Goal: Task Accomplishment & Management: Use online tool/utility

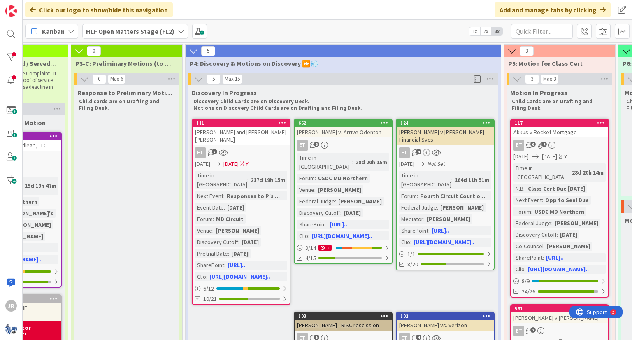
scroll to position [0, 521]
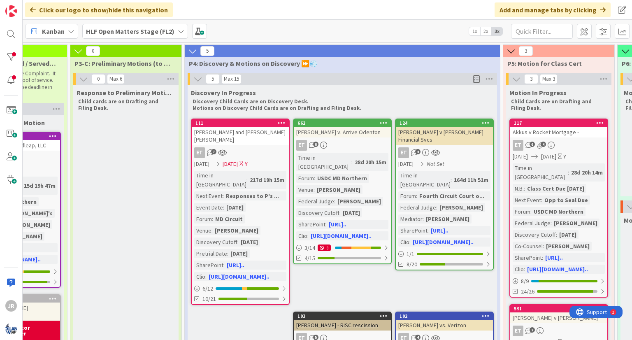
click at [133, 33] on b "HLF Open Matters Stage (FL2)" at bounding box center [130, 31] width 88 height 8
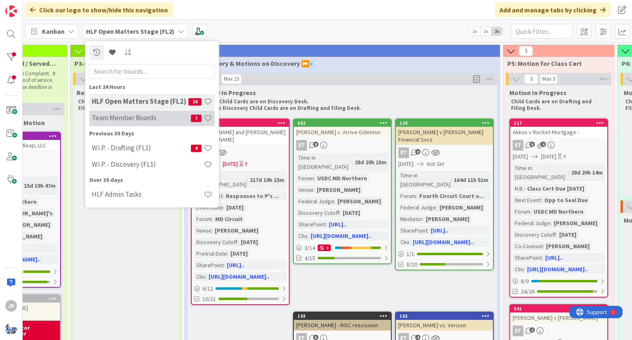
click at [137, 114] on h4 "Team Member Boards" at bounding box center [141, 118] width 99 height 8
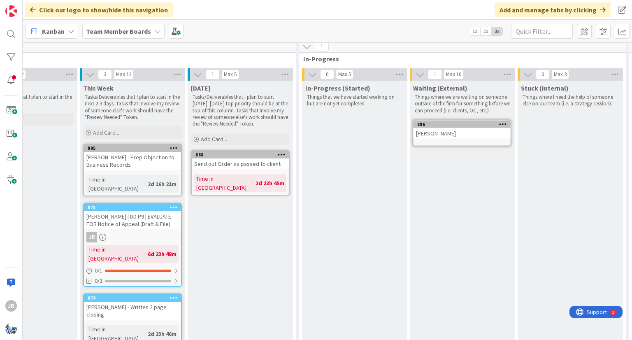
scroll to position [143, 279]
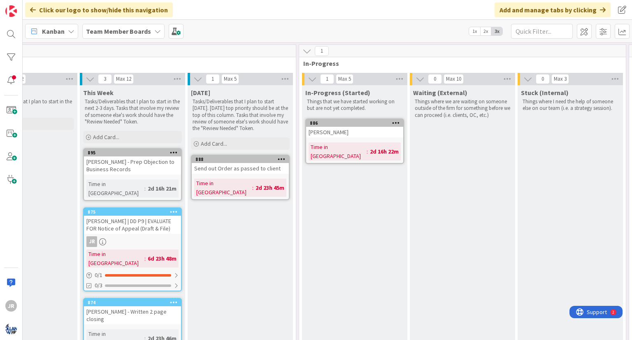
drag, startPoint x: 430, startPoint y: 132, endPoint x: 279, endPoint y: 209, distance: 169.7
drag, startPoint x: 279, startPoint y: 209, endPoint x: 463, endPoint y: 147, distance: 193.5
click at [463, 147] on div "Waiting (External) Things where we are waiting on someone outside of the firm f…" at bounding box center [462, 226] width 105 height 282
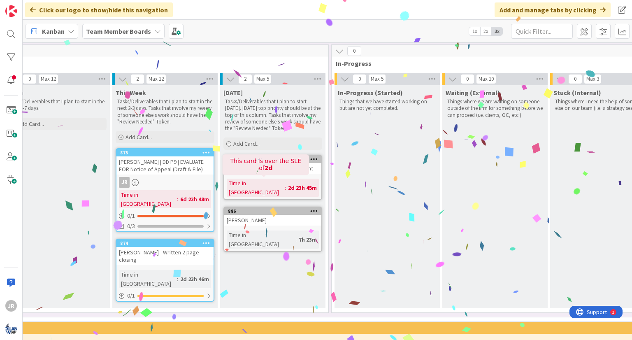
scroll to position [143, 246]
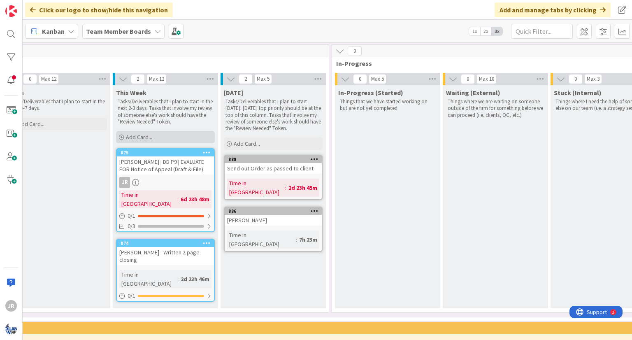
click at [121, 138] on icon at bounding box center [121, 137] width 5 height 5
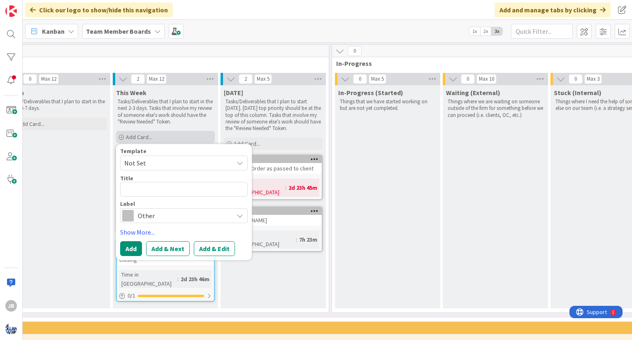
type textarea "x"
type textarea "R"
type textarea "x"
type textarea "Ro"
type textarea "x"
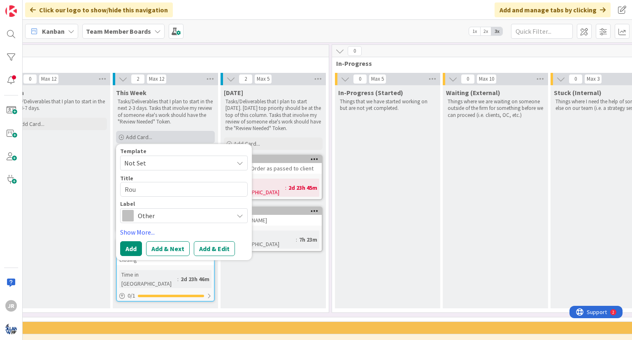
type textarea "Rous"
type textarea "x"
type textarea "[PERSON_NAME]"
type textarea "x"
type textarea "Rous"
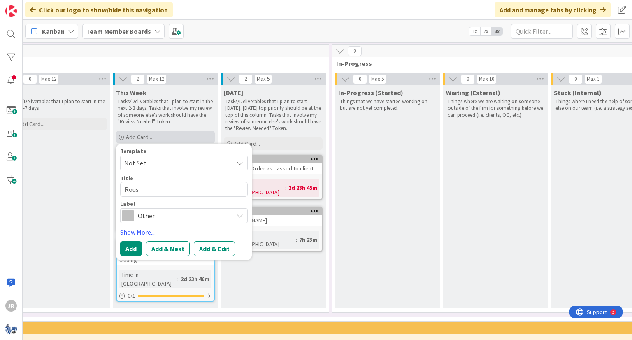
type textarea "x"
type textarea "Rouss"
type textarea "x"
type textarea "Rousse"
type textarea "x"
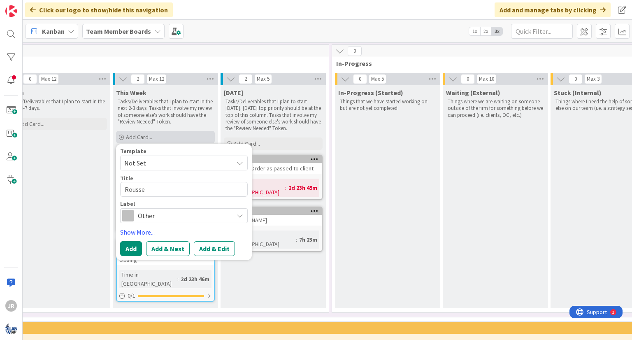
type textarea "[PERSON_NAME]"
type textarea "x"
type textarea "[PERSON_NAME]"
type textarea "x"
type textarea "[PERSON_NAME] T"
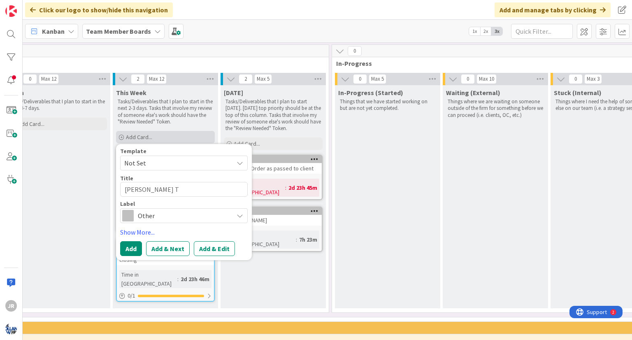
type textarea "x"
type textarea "[PERSON_NAME]"
type textarea "x"
type textarea "[PERSON_NAME] Tri"
type textarea "x"
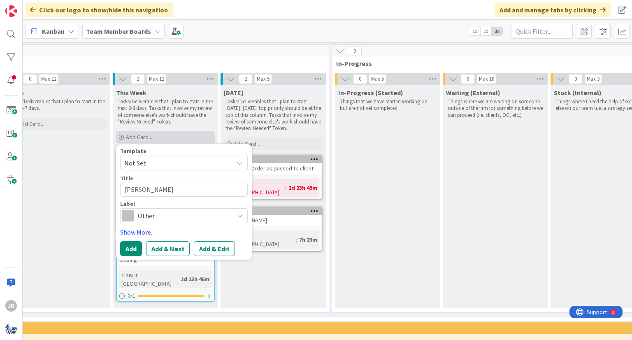
type textarea "[PERSON_NAME] Trial"
type textarea "x"
type textarea "[PERSON_NAME] Trial"
type textarea "x"
type textarea "[PERSON_NAME] Trial PR"
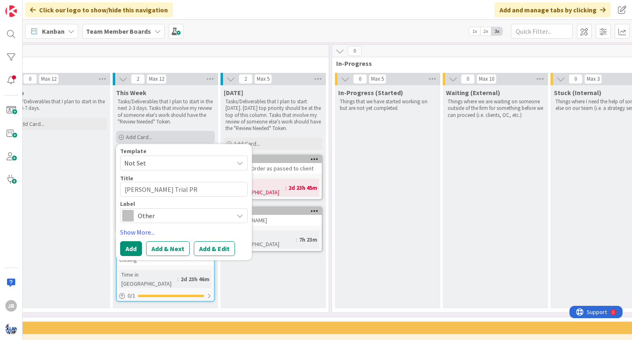
type textarea "x"
type textarea "[PERSON_NAME] Trial PRe"
type textarea "x"
type textarea "[PERSON_NAME] Trial PRep"
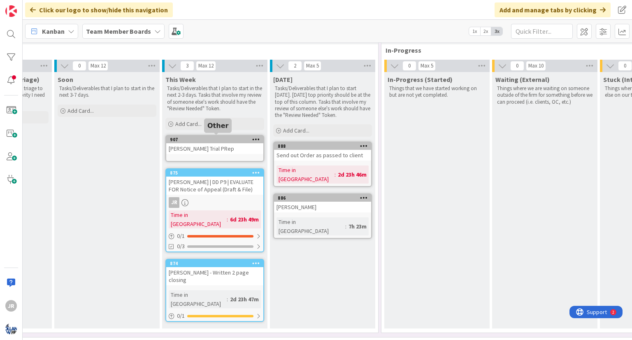
scroll to position [157, 197]
click at [437, 118] on div "In-Progress (Started) Things that we have started working on but are not yet co…" at bounding box center [436, 200] width 105 height 256
click at [212, 128] on div "Add Card..." at bounding box center [214, 123] width 99 height 12
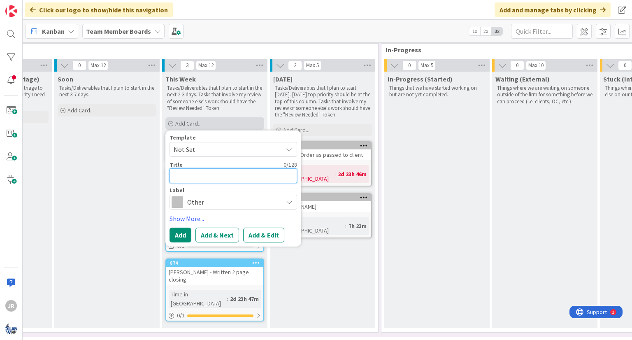
type textarea "x"
type textarea "F"
type textarea "x"
type textarea "Fi"
type textarea "x"
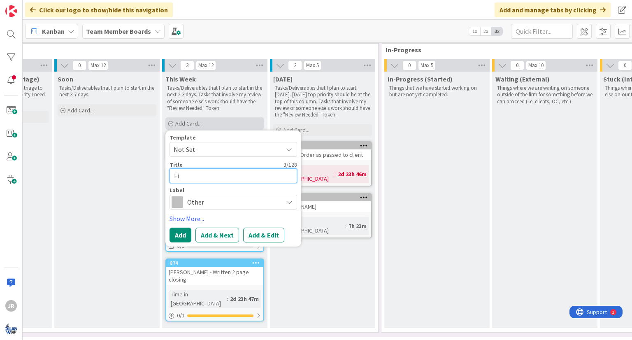
type textarea "Fin"
type textarea "x"
type textarea "Fini"
type textarea "x"
type textarea "Finis"
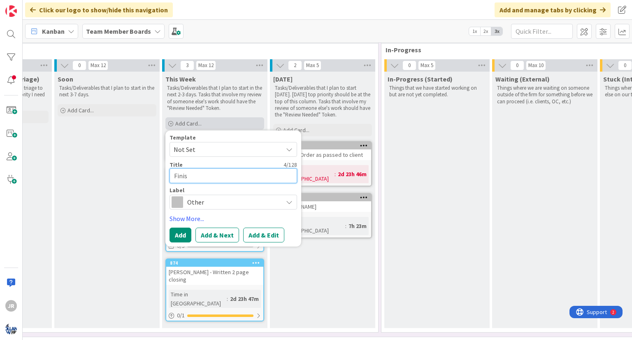
type textarea "x"
type textarea "Finish"
type textarea "x"
type textarea "Finish"
type textarea "x"
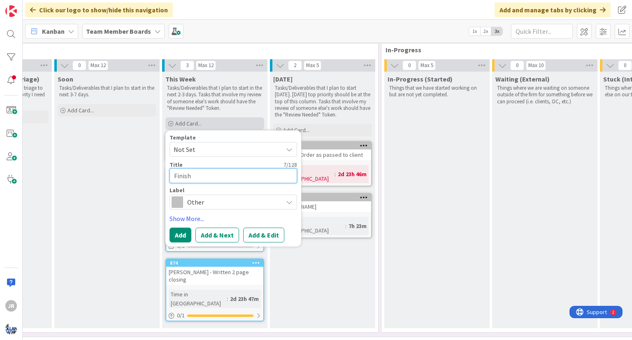
type textarea "Finish"
type textarea "x"
type textarea "Finis"
type textarea "x"
type textarea "Fini"
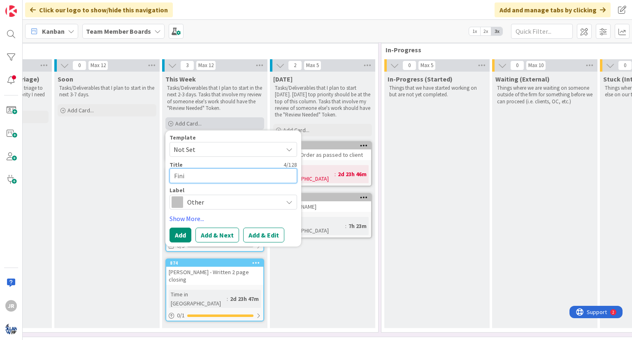
type textarea "x"
type textarea "Fin"
type textarea "x"
type textarea "Fi"
type textarea "x"
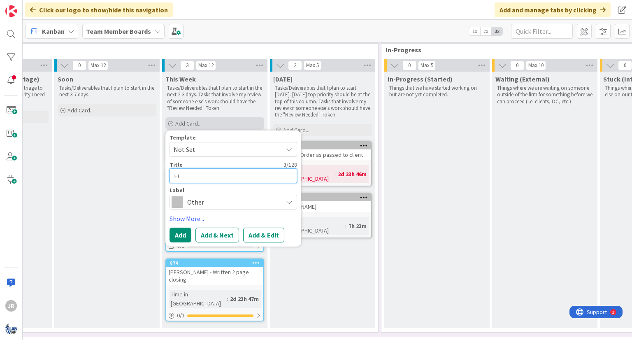
type textarea "F"
type textarea "x"
type textarea "L"
type textarea "x"
type textarea "Lu"
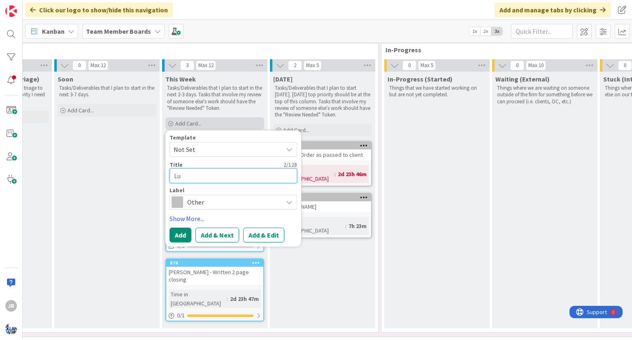
type textarea "x"
type textarea "Lub"
type textarea "x"
type textarea "Lube"
type textarea "x"
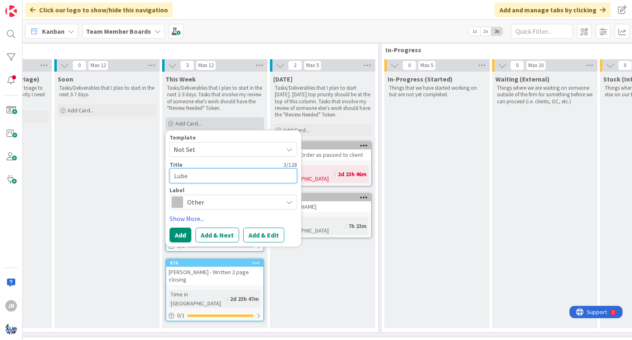
type textarea "[PERSON_NAME]"
type textarea "x"
type textarea "[PERSON_NAME]"
type textarea "x"
type textarea "Lubertu"
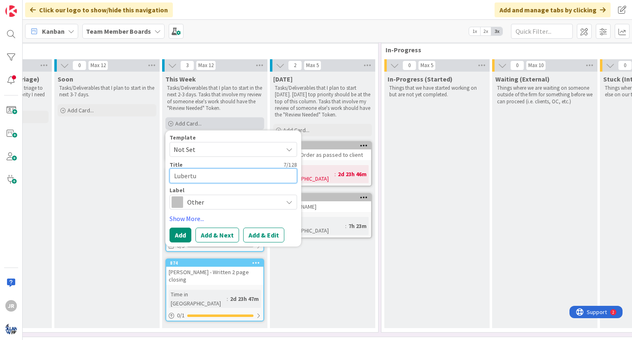
type textarea "x"
type textarea "Lubertus"
type textarea "x"
type textarea "Lubertus"
type textarea "x"
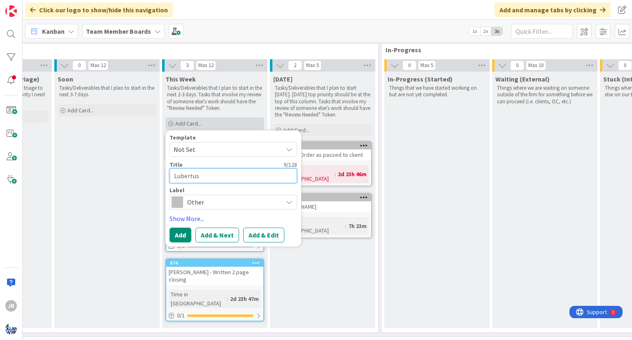
type textarea "Lubertus -"
type textarea "x"
type textarea "Lubertus -"
click at [537, 147] on div "Waiting (External) Things where we are waiting on someone outside of the firm f…" at bounding box center [544, 200] width 105 height 256
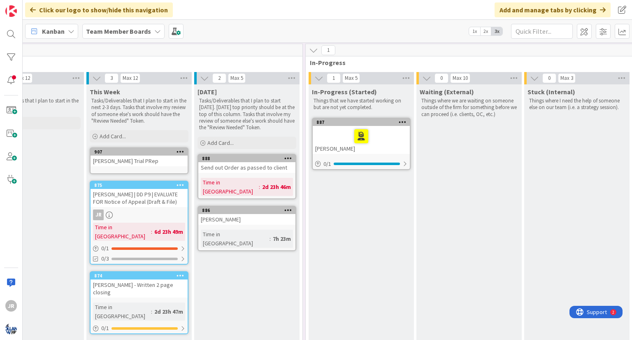
scroll to position [145, 272]
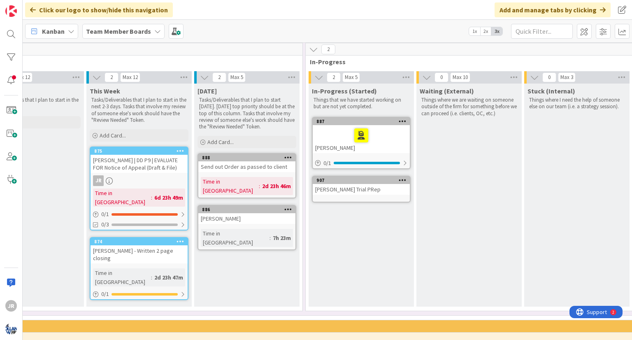
click at [273, 245] on div "[DATE] Tasks/Deliverables that I plan to start [DATE]. [DATE] top priority shou…" at bounding box center [246, 195] width 105 height 223
click at [208, 141] on span "Add Card..." at bounding box center [220, 141] width 26 height 7
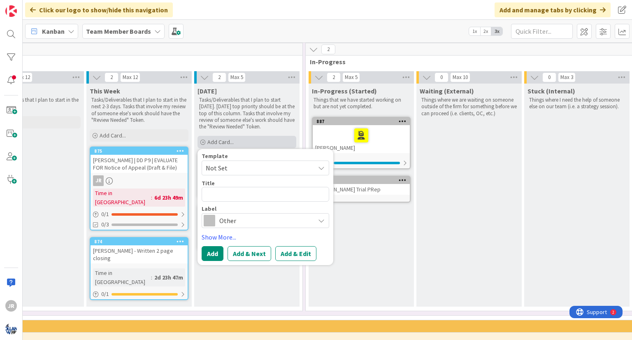
type textarea "x"
type textarea "L"
type textarea "x"
type textarea "Lu"
type textarea "x"
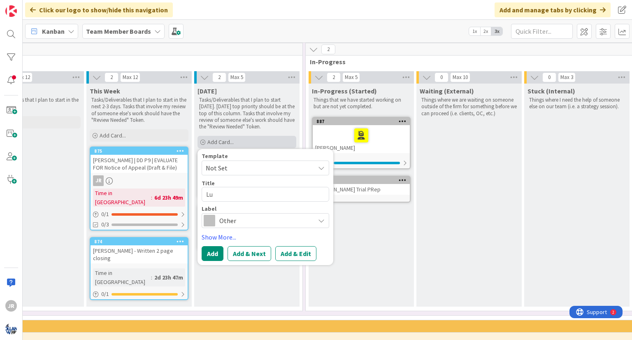
type textarea "Lub"
type textarea "x"
type textarea "Lube"
type textarea "x"
type textarea "[PERSON_NAME]"
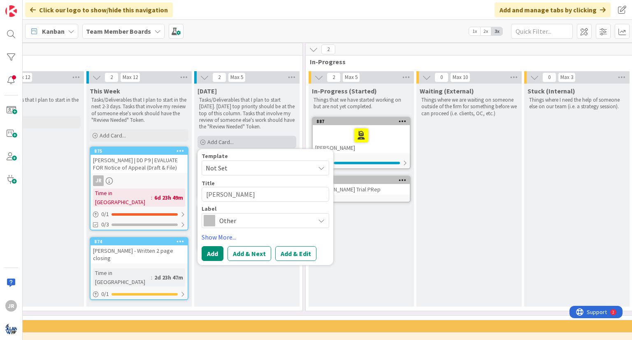
type textarea "x"
type textarea "[PERSON_NAME]"
type textarea "x"
type textarea "Lubertus"
type textarea "x"
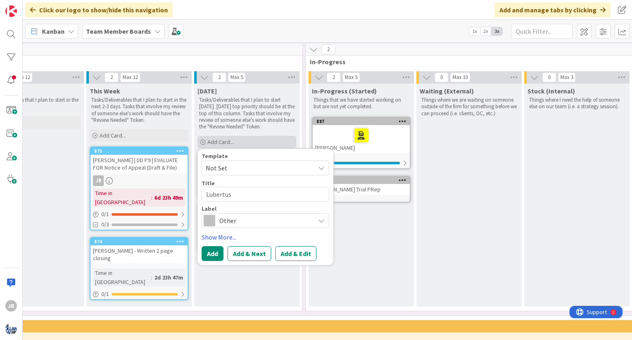
type textarea "Lubertus"
type textarea "x"
type textarea "Lubertus -"
type textarea "x"
type textarea "Lubertus -"
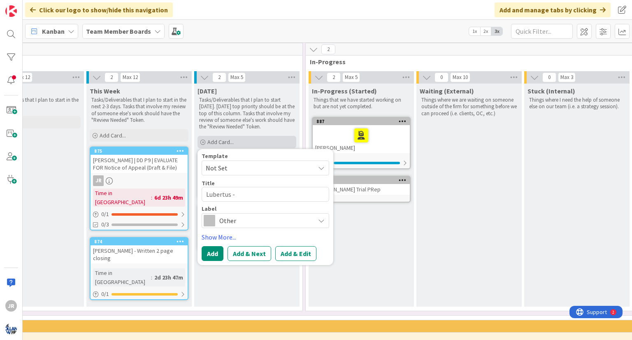
type textarea "x"
type textarea "Lubertus - F"
type textarea "x"
type textarea "Lubertus - Fi"
type textarea "x"
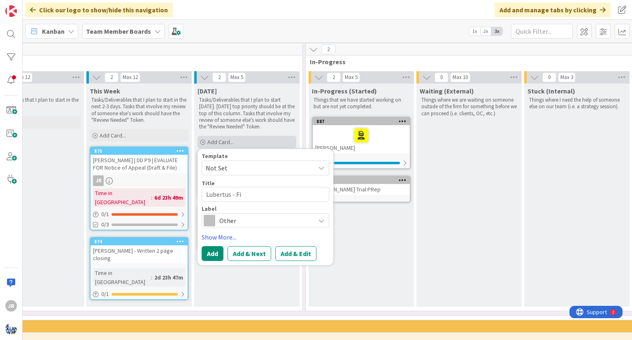
type textarea "Lubertus - Fin"
type textarea "x"
type textarea "[PERSON_NAME]"
type textarea "x"
type textarea "Lubertus - Finish"
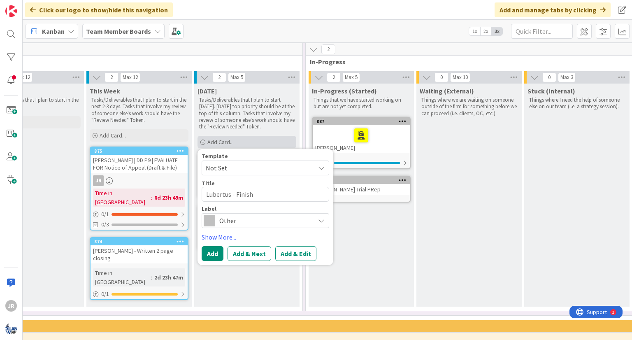
type textarea "x"
type textarea "Lubertus - Finish"
type textarea "x"
type textarea "Lubertus - Finish D"
type textarea "x"
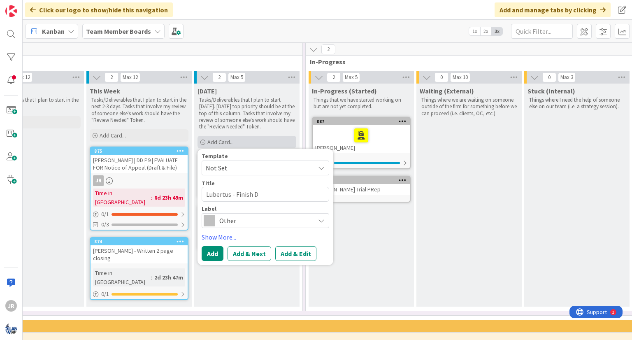
type textarea "Lubertus - Finish Dr"
type textarea "x"
type textarea "Lubertus - Finish Dra"
type textarea "x"
type textarea "Lubertus - Finish Draf"
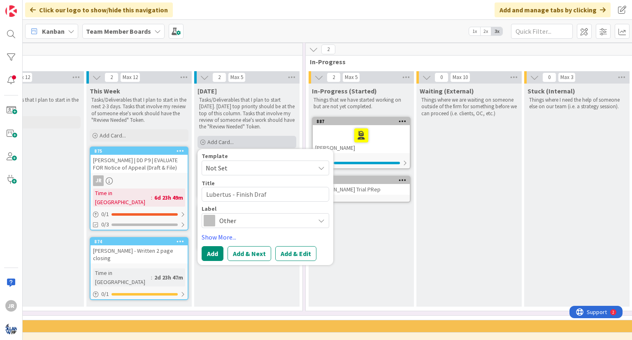
type textarea "x"
type textarea "[PERSON_NAME] - Finish Draft"
type textarea "x"
type textarea "[PERSON_NAME] - Finish Draft D"
type textarea "x"
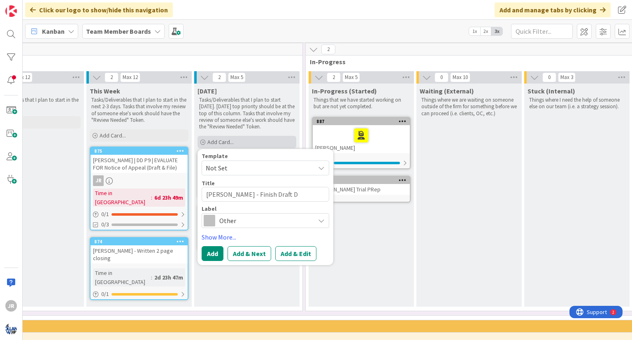
type textarea "[PERSON_NAME] - Finish Draft DS"
type textarea "x"
type textarea "Lubertus - Finish Draft DSR"
type textarea "x"
type textarea "Lubertus - Finish Draft DSR R"
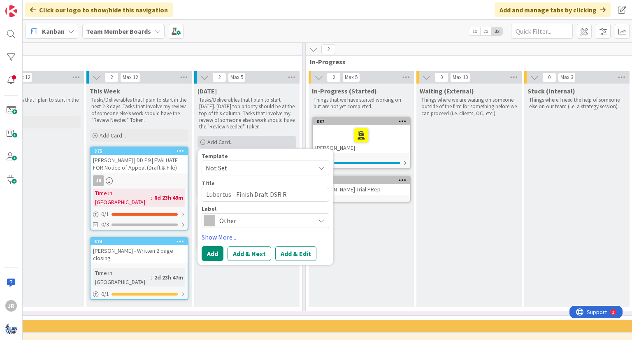
type textarea "x"
type textarea "[PERSON_NAME] - Finish Draft DSR RE"
type textarea "x"
type textarea "Lubertus - Finish Draft DSR R"
type textarea "x"
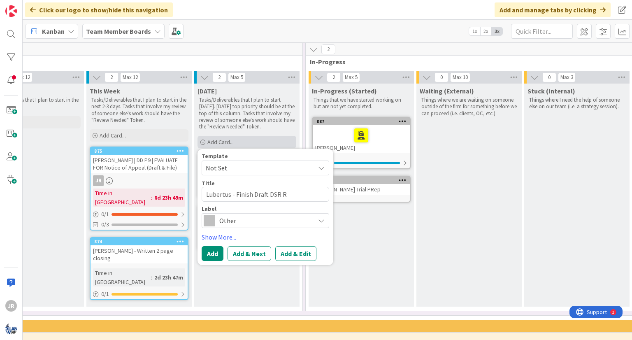
type textarea "[PERSON_NAME] - Finish Draft DSR Re"
type textarea "x"
type textarea "[PERSON_NAME] - Finish Draft DSR Res"
type textarea "x"
type textarea "Lubertus - Finish Draft DSR Reso"
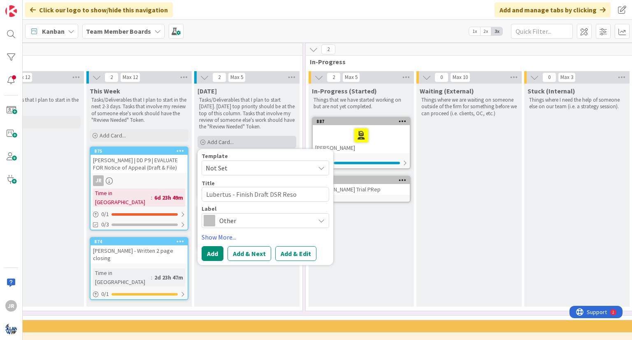
type textarea "x"
type textarea "[PERSON_NAME] - Finish Draft DSR Res"
type textarea "x"
type textarea "Lubertus - Finish Draft DSR Resp"
type textarea "x"
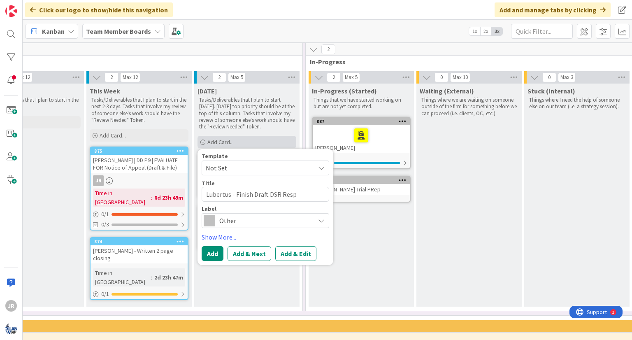
type textarea "[PERSON_NAME] - Finish Draft DSR Respo"
type textarea "x"
type textarea "Lubertus - Finish Draft DSR Respon"
type textarea "x"
type textarea "Lubertus - Finish Draft DSR Respons"
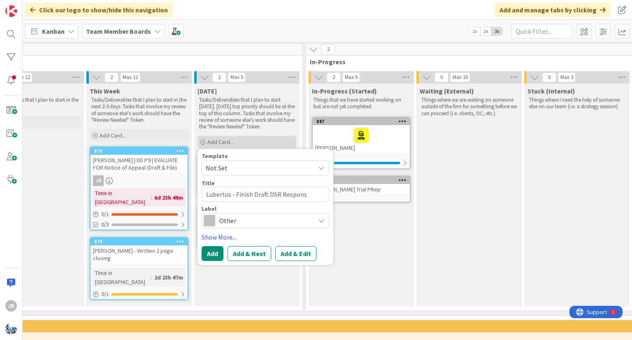
type textarea "x"
type textarea "Lubertus - Finish Draft DSR Response"
type textarea "x"
type textarea "Lubertus - Finish Draft DSR Responses"
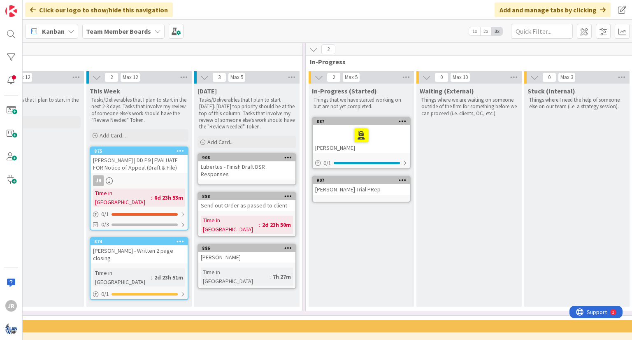
type textarea "x"
